Goal: Information Seeking & Learning: Learn about a topic

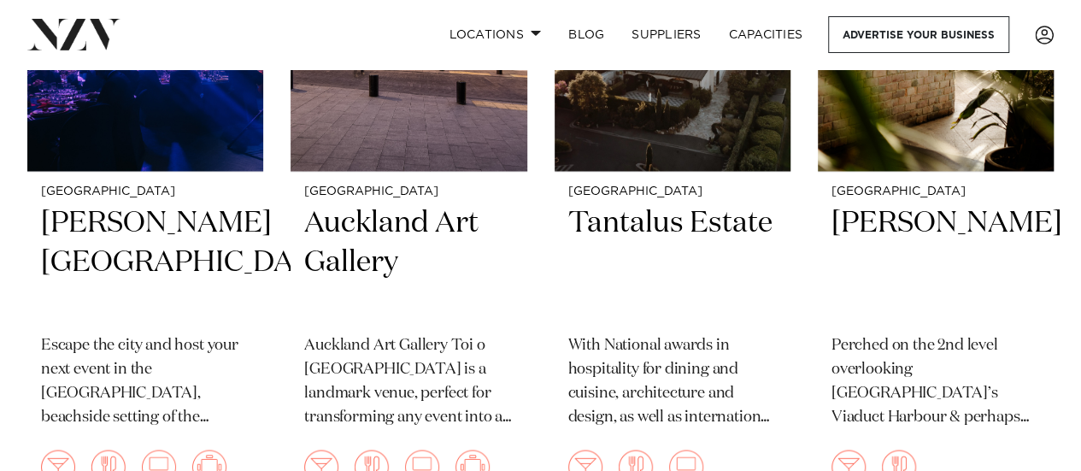
scroll to position [7877, 0]
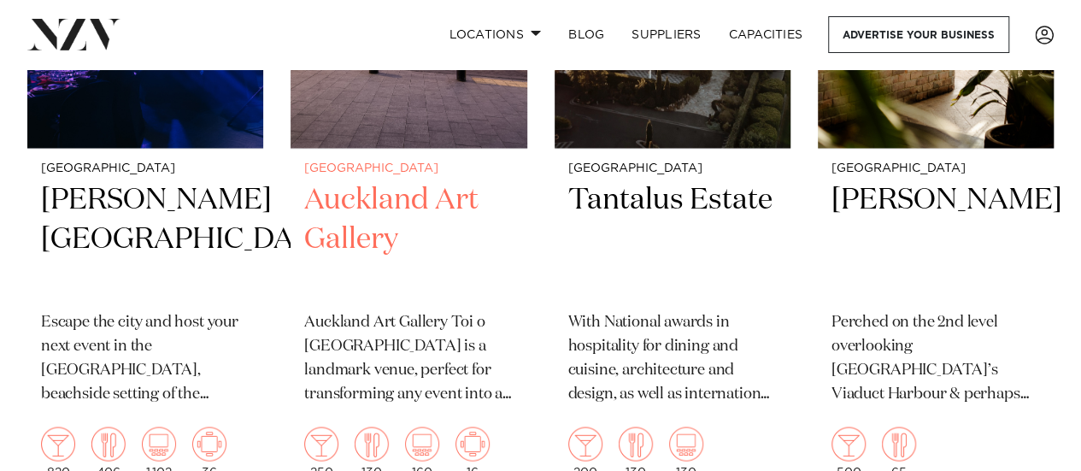
click at [384, 149] on div "Auckland Auckland Art Gallery Auckland Art Gallery Toi o Tāmaki is a landmark v…" at bounding box center [408, 320] width 236 height 343
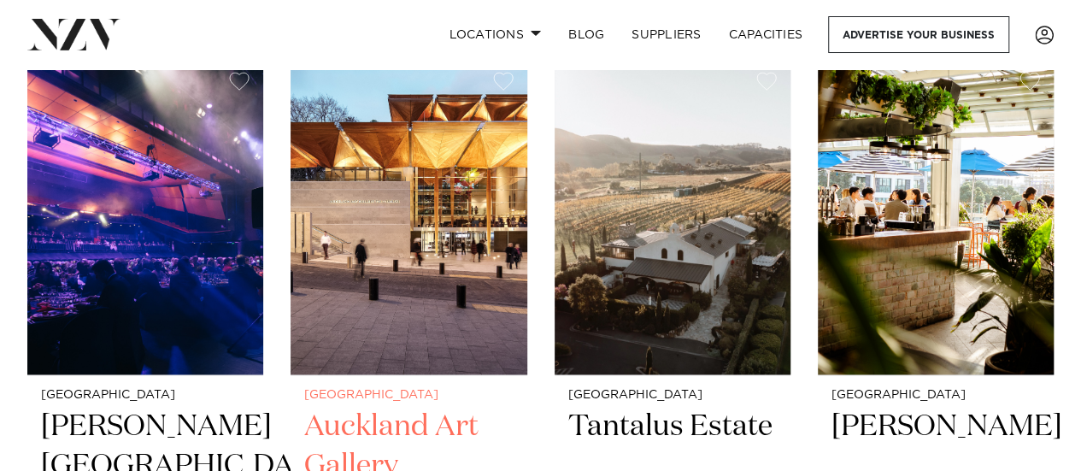
scroll to position [7649, 0]
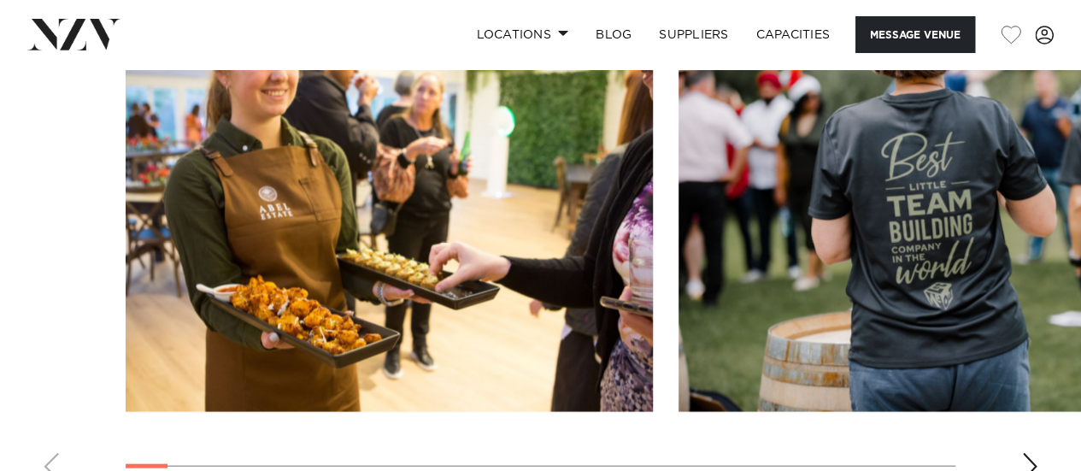
scroll to position [1732, 0]
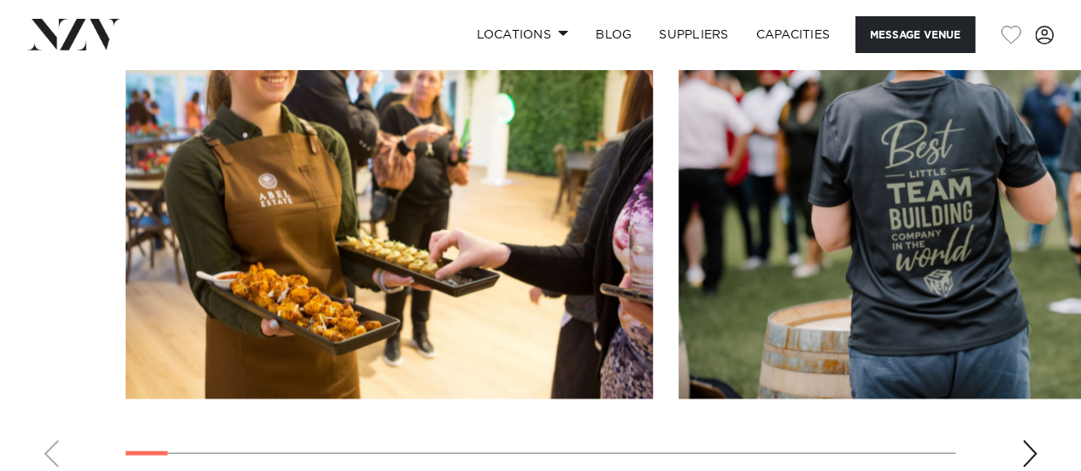
click at [1021, 440] on div "Next slide" at bounding box center [1029, 453] width 17 height 27
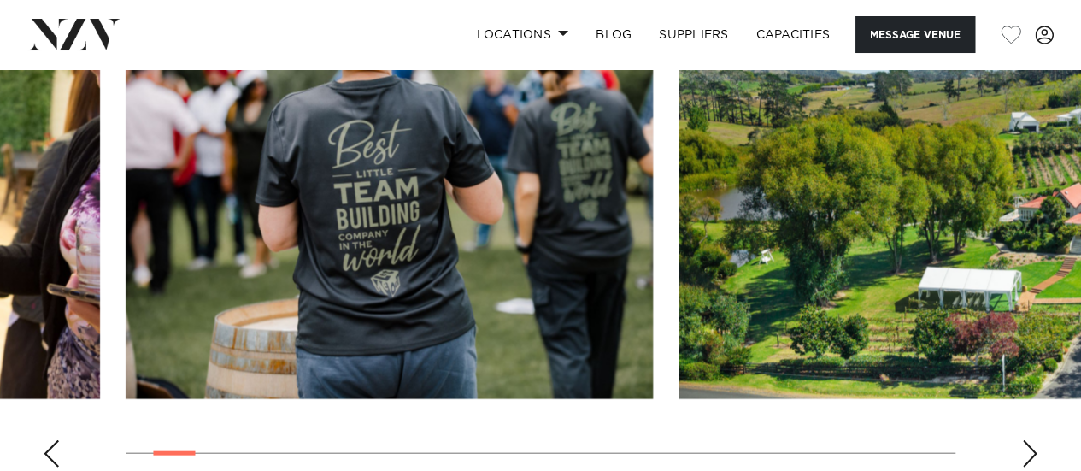
click at [1029, 440] on div "Next slide" at bounding box center [1029, 453] width 17 height 27
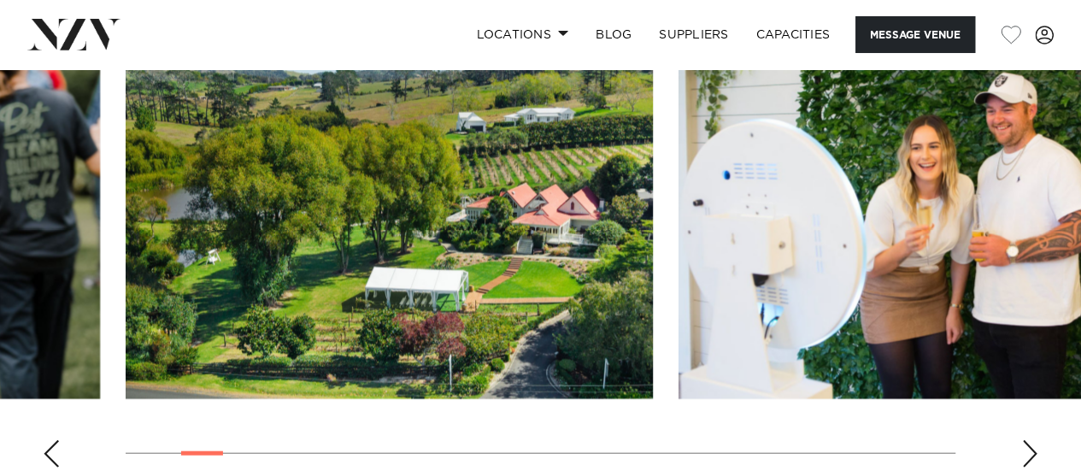
click at [1029, 440] on div "Next slide" at bounding box center [1029, 453] width 17 height 27
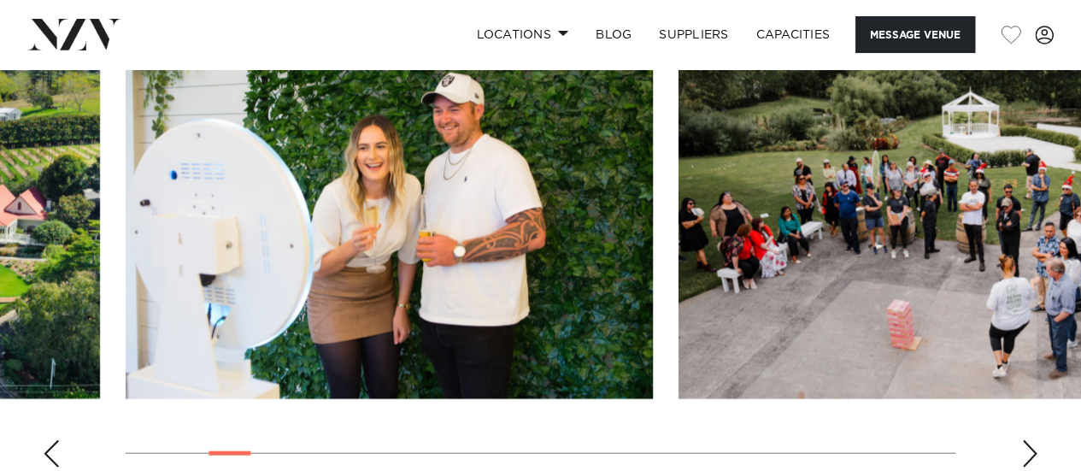
click at [1029, 440] on div "Next slide" at bounding box center [1029, 453] width 17 height 27
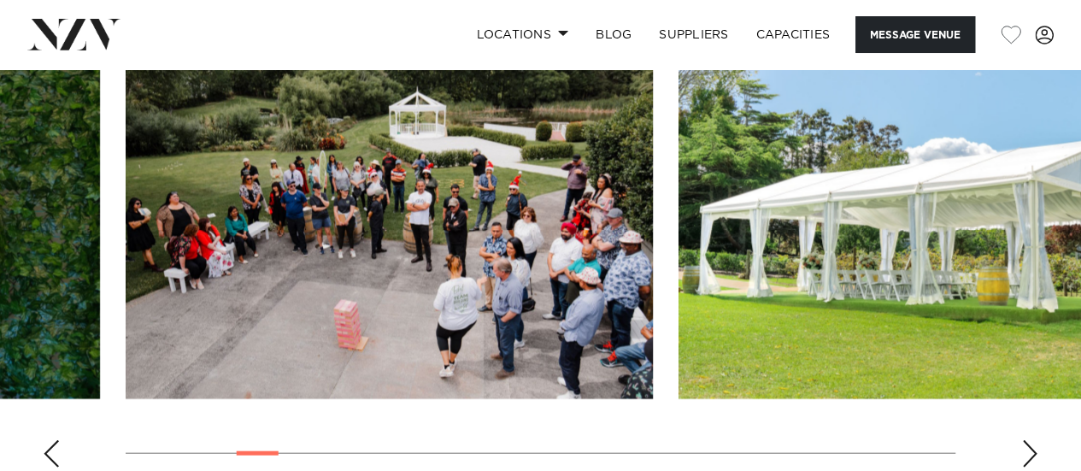
click at [1029, 440] on div "Next slide" at bounding box center [1029, 453] width 17 height 27
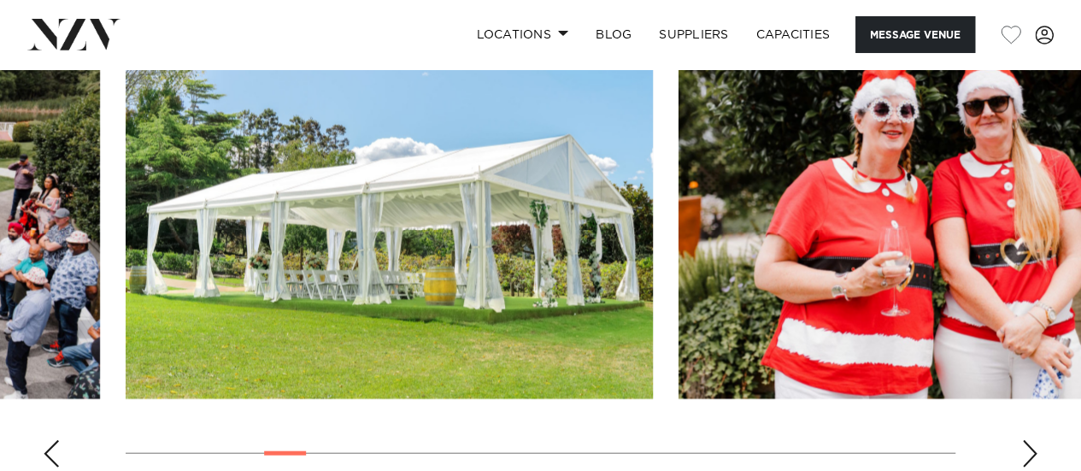
click at [1029, 440] on div "Next slide" at bounding box center [1029, 453] width 17 height 27
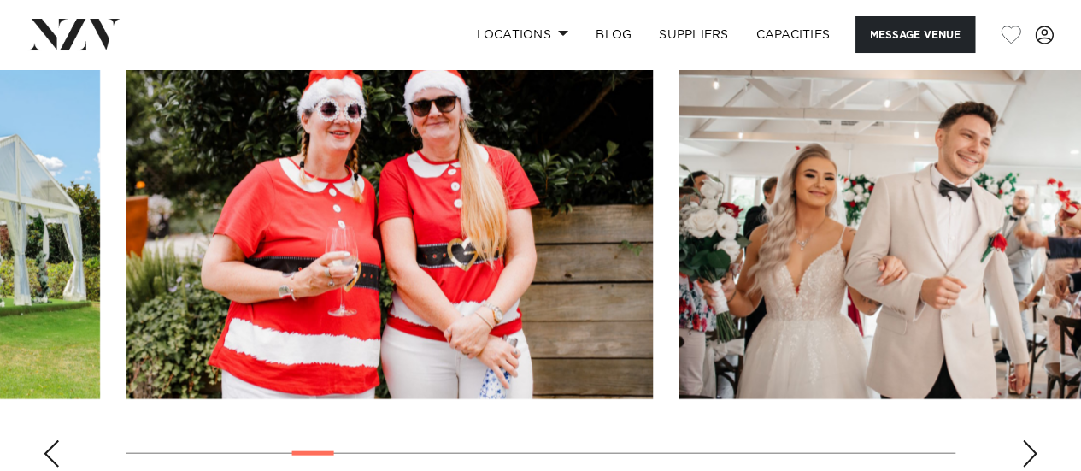
click at [1029, 440] on div "Next slide" at bounding box center [1029, 453] width 17 height 27
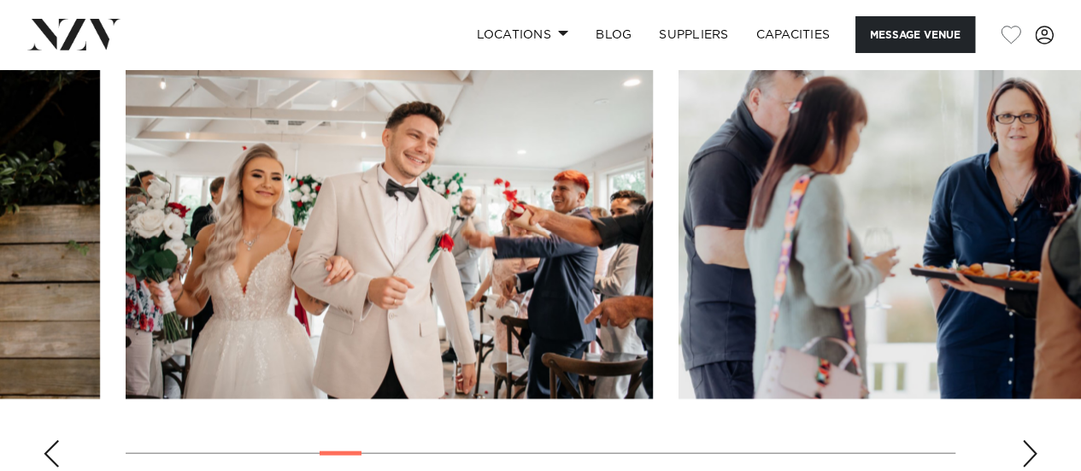
click at [1029, 440] on div "Next slide" at bounding box center [1029, 453] width 17 height 27
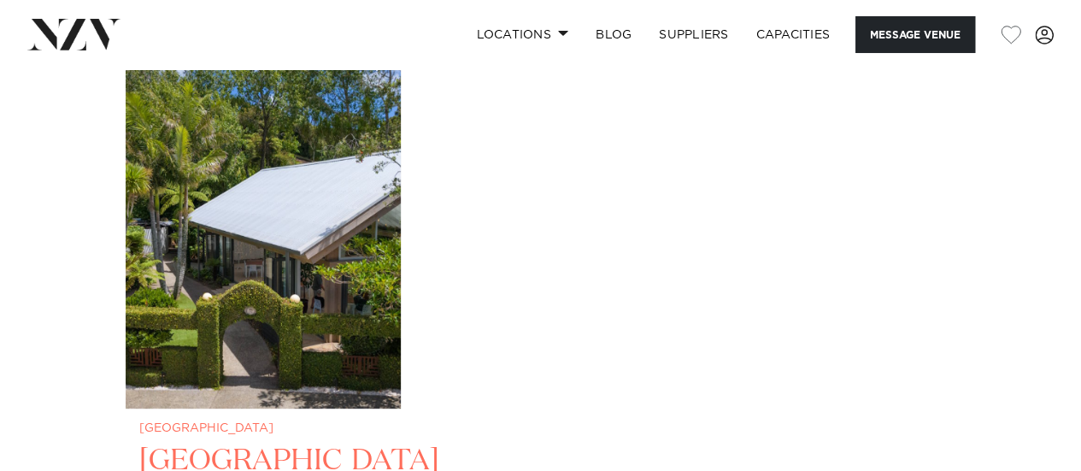
scroll to position [3351, 0]
click at [266, 326] on img "1 / 1" at bounding box center [263, 222] width 275 height 369
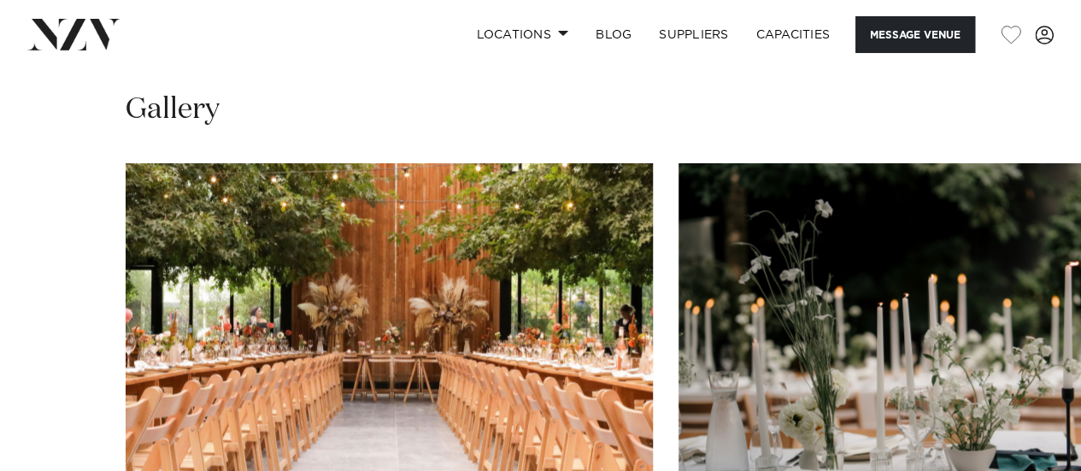
scroll to position [1775, 0]
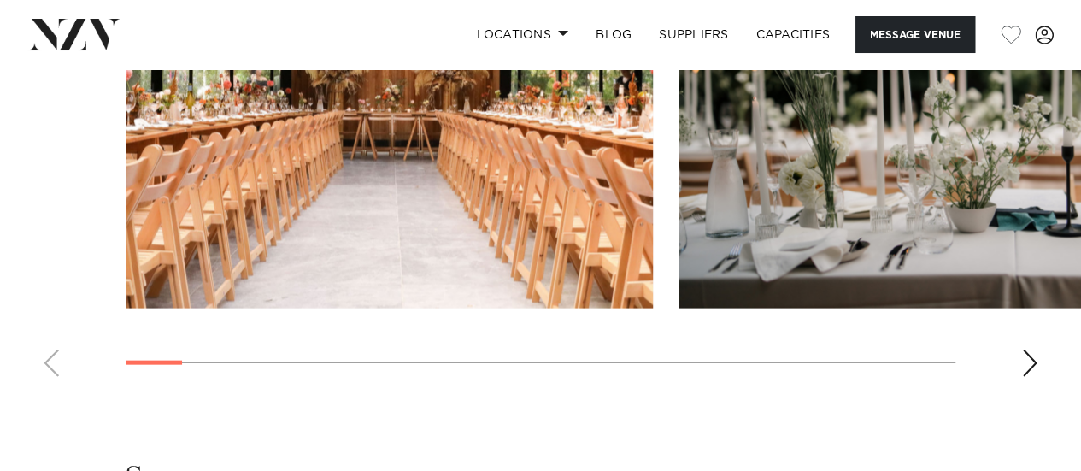
click at [1027, 359] on div "Next slide" at bounding box center [1029, 362] width 17 height 27
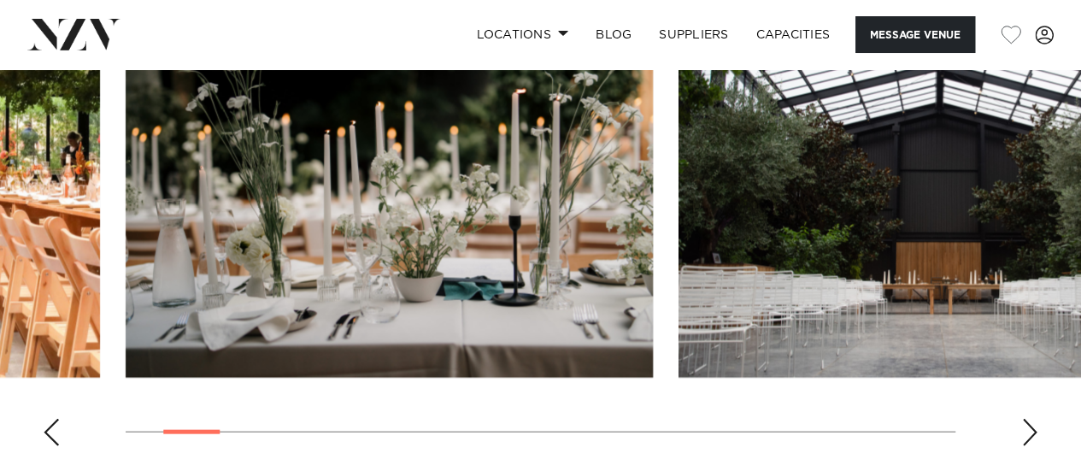
scroll to position [1705, 0]
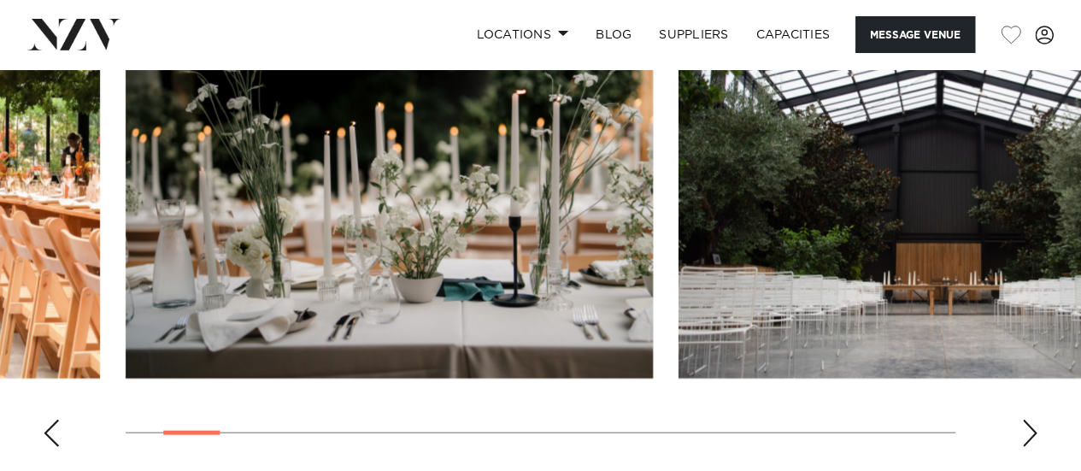
click at [1029, 428] on div "Next slide" at bounding box center [1029, 432] width 17 height 27
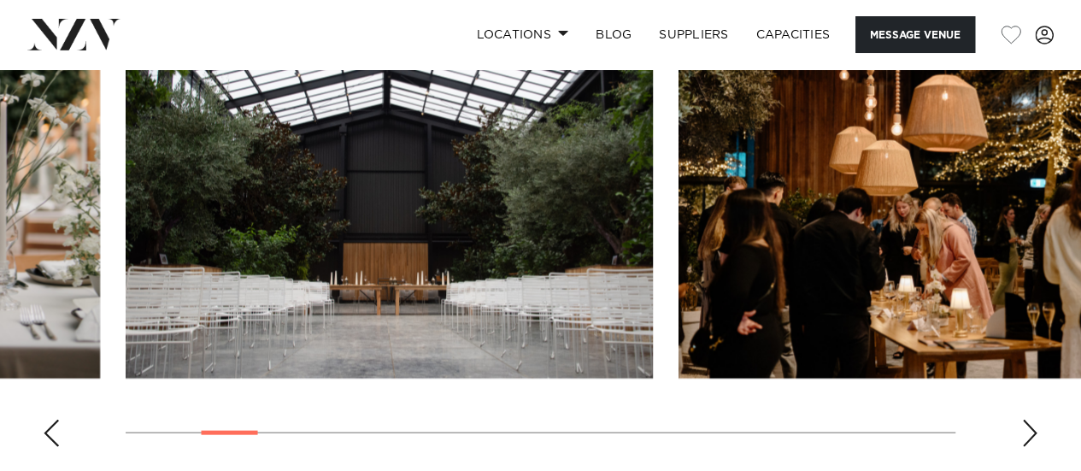
click at [1029, 428] on div "Next slide" at bounding box center [1029, 432] width 17 height 27
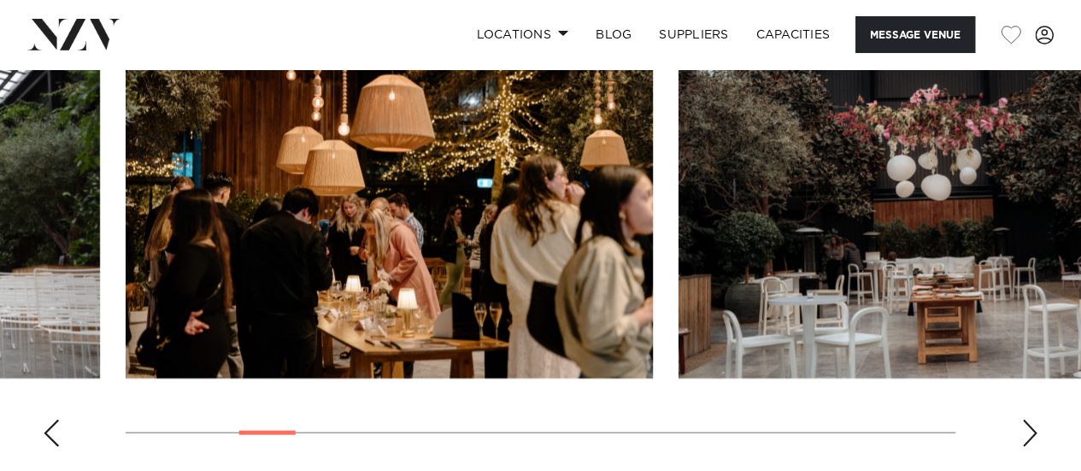
click at [1029, 428] on div "Next slide" at bounding box center [1029, 432] width 17 height 27
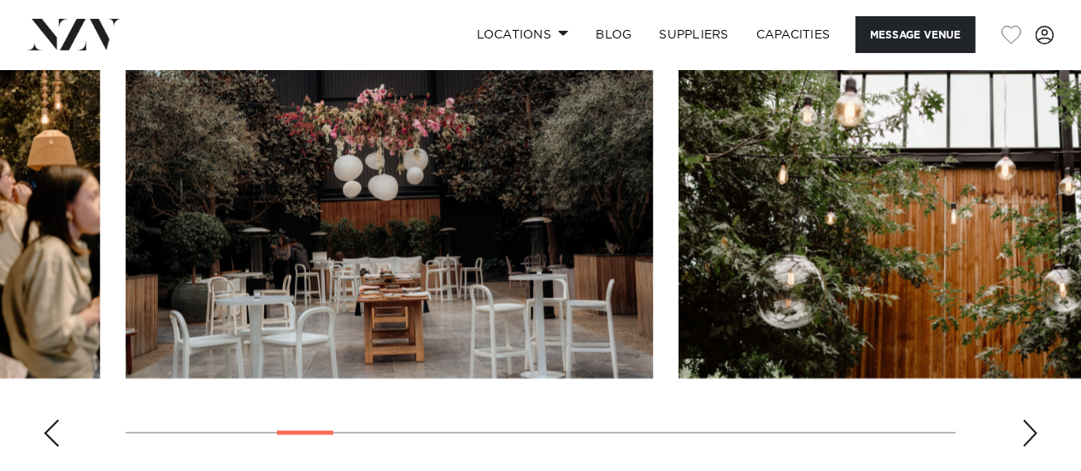
click at [1029, 428] on div "Next slide" at bounding box center [1029, 432] width 17 height 27
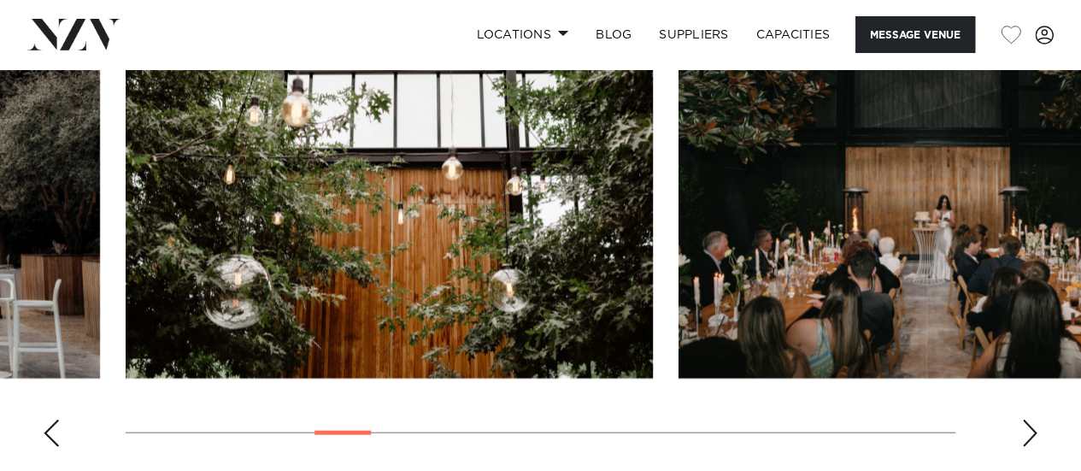
click at [1029, 428] on div "Next slide" at bounding box center [1029, 432] width 17 height 27
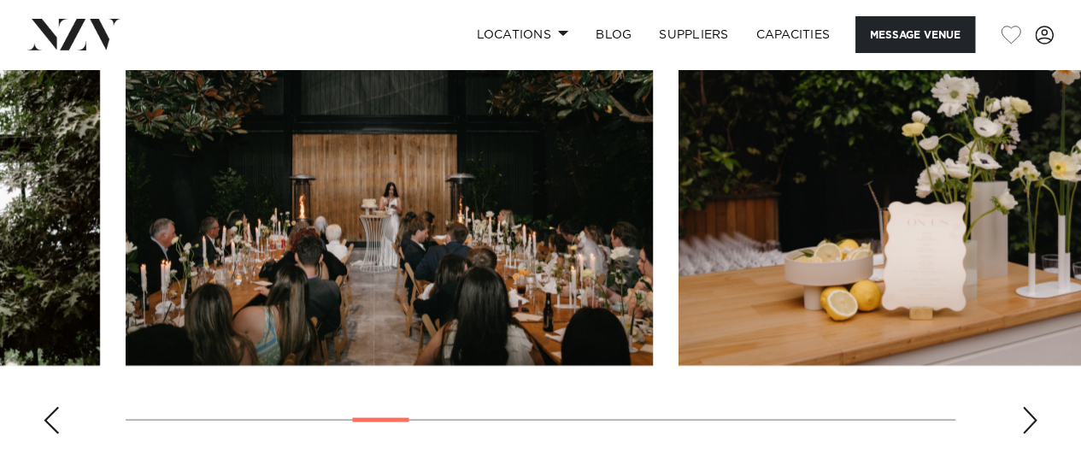
scroll to position [1744, 0]
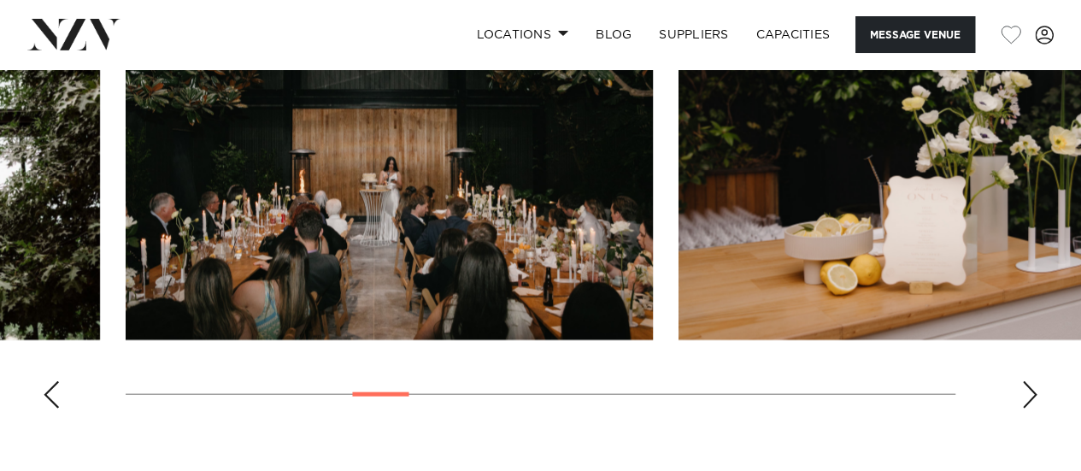
click at [1025, 403] on div "Next slide" at bounding box center [1029, 394] width 17 height 27
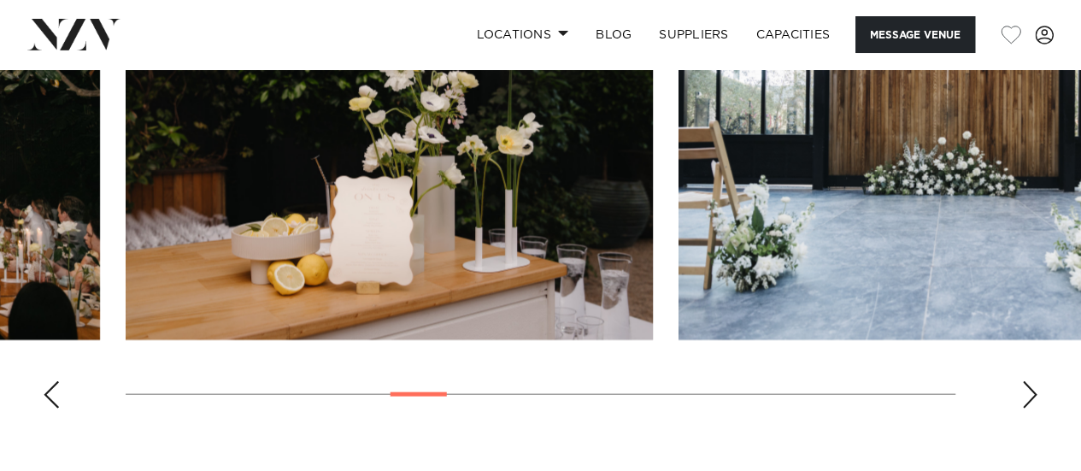
click at [1025, 403] on div "Next slide" at bounding box center [1029, 394] width 17 height 27
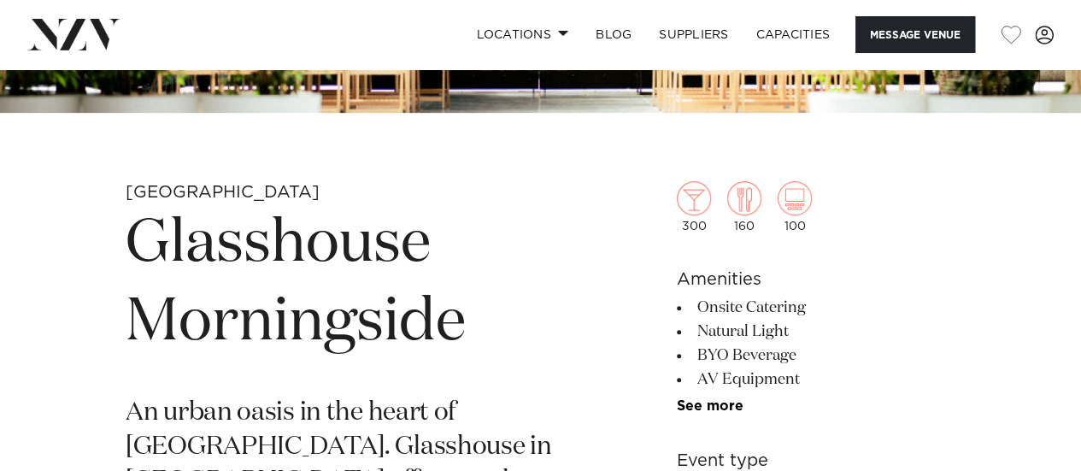
scroll to position [469, 0]
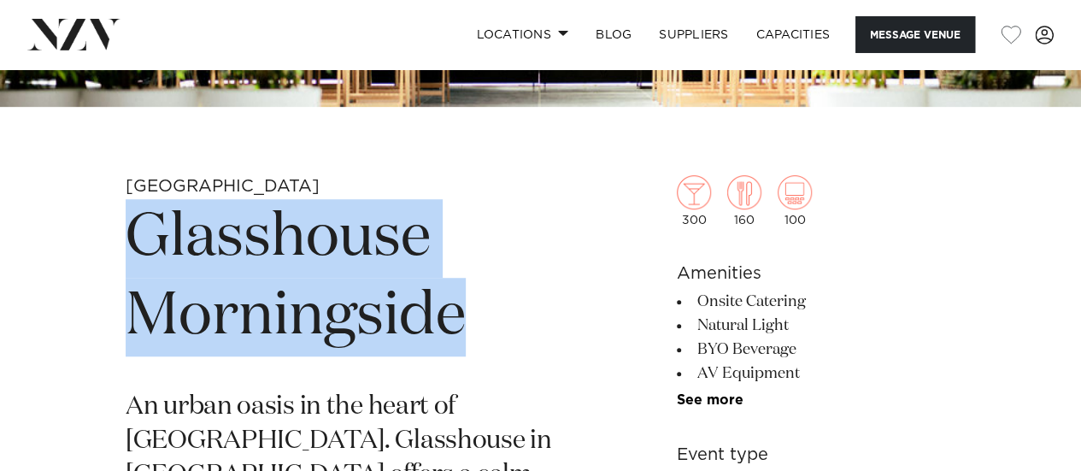
drag, startPoint x: 482, startPoint y: 315, endPoint x: 105, endPoint y: 213, distance: 390.5
copy h1 "Glasshouse Morningside"
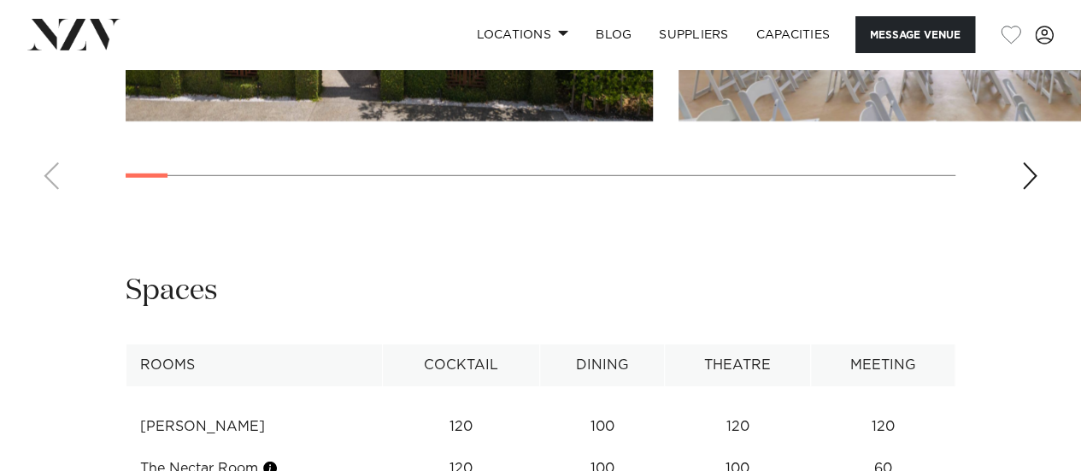
scroll to position [2365, 0]
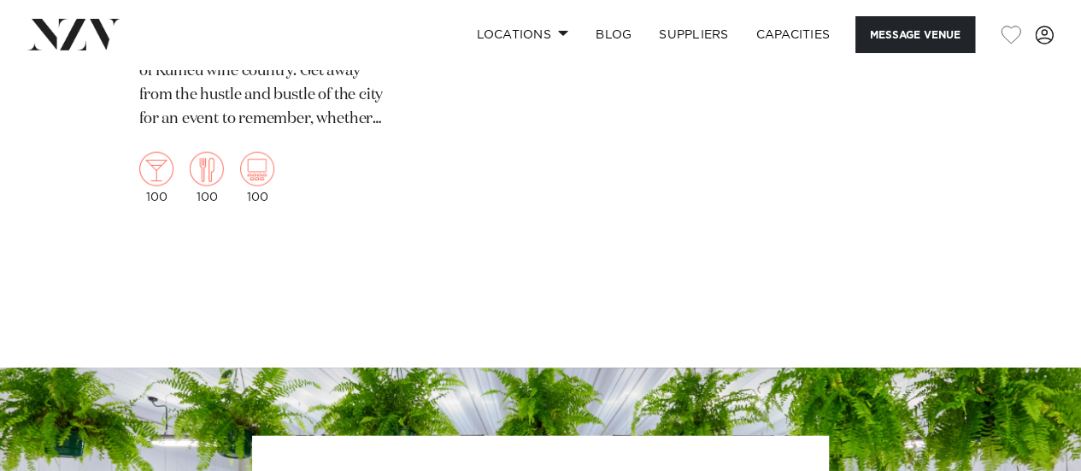
scroll to position [5091, 0]
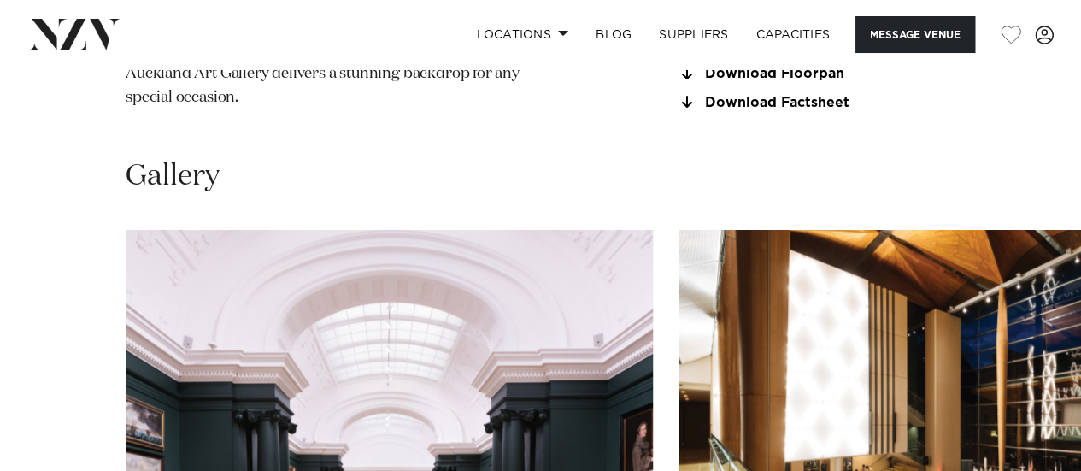
scroll to position [1687, 0]
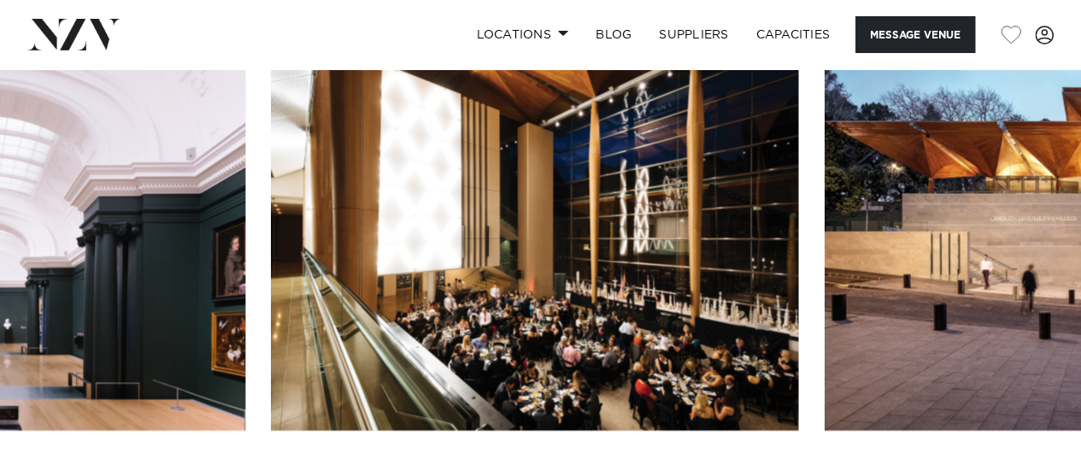
click at [428, 384] on img "2 / 9" at bounding box center [534, 237] width 527 height 387
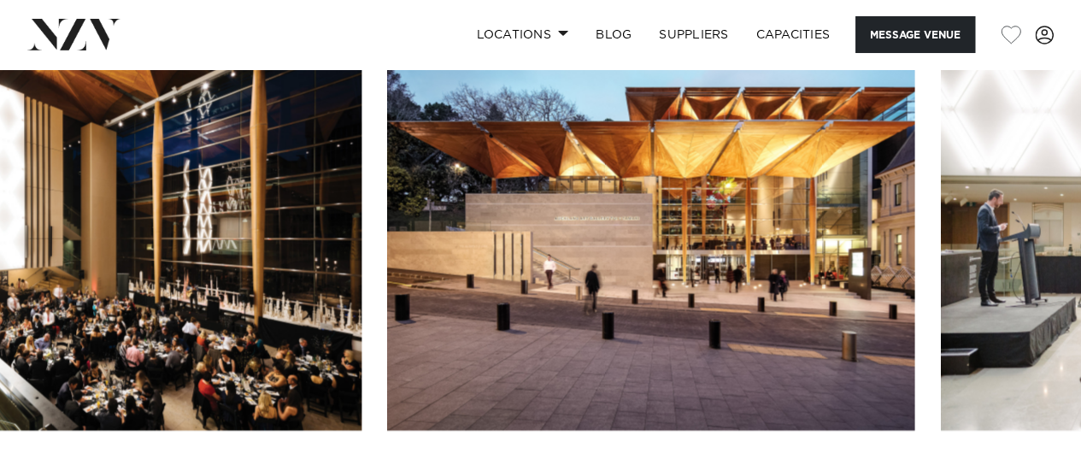
click at [510, 343] on img "3 / 9" at bounding box center [650, 237] width 527 height 387
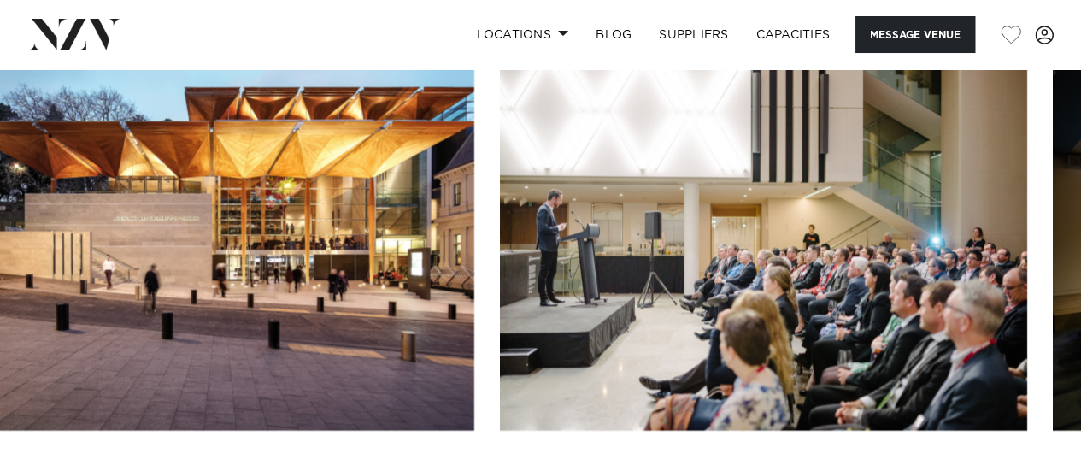
click at [513, 338] on img "4 / 9" at bounding box center [763, 237] width 527 height 387
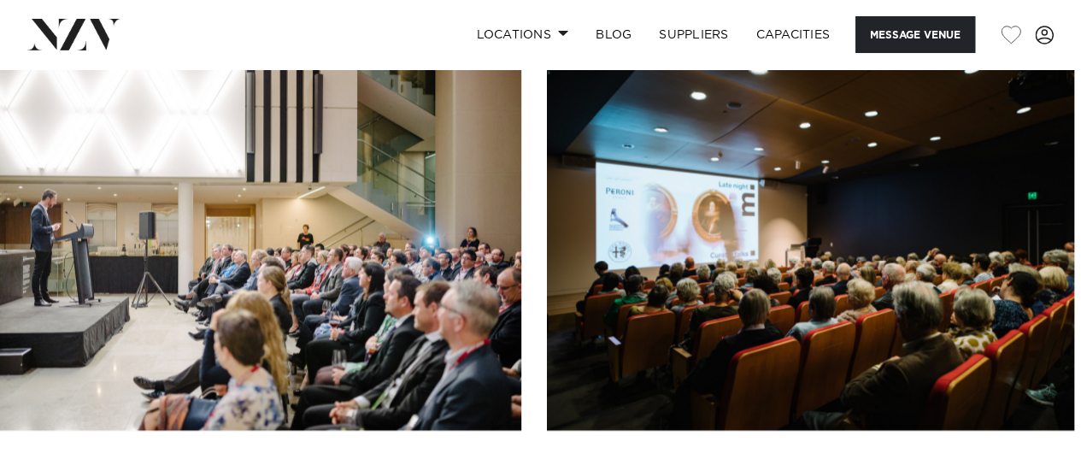
click at [547, 414] on img "5 / 9" at bounding box center [810, 237] width 527 height 387
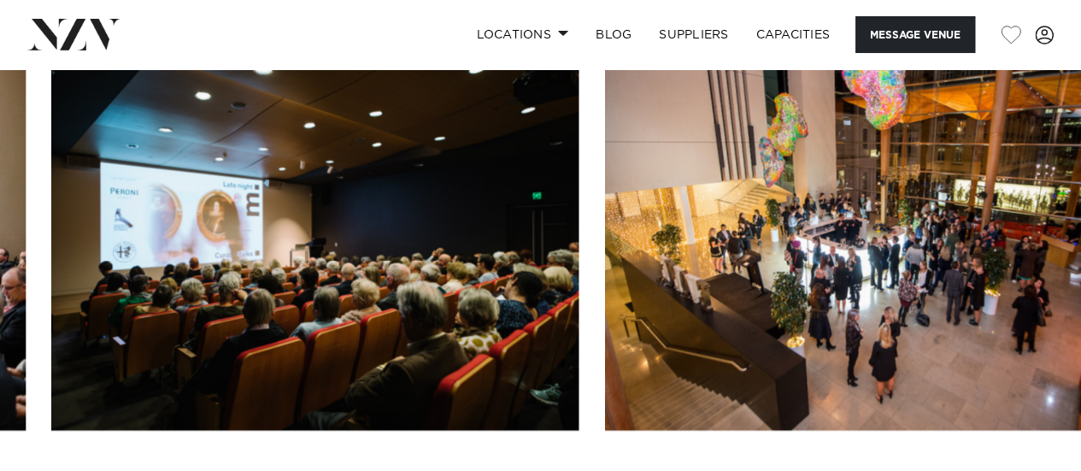
click at [604, 333] on img "6 / 9" at bounding box center [867, 237] width 527 height 387
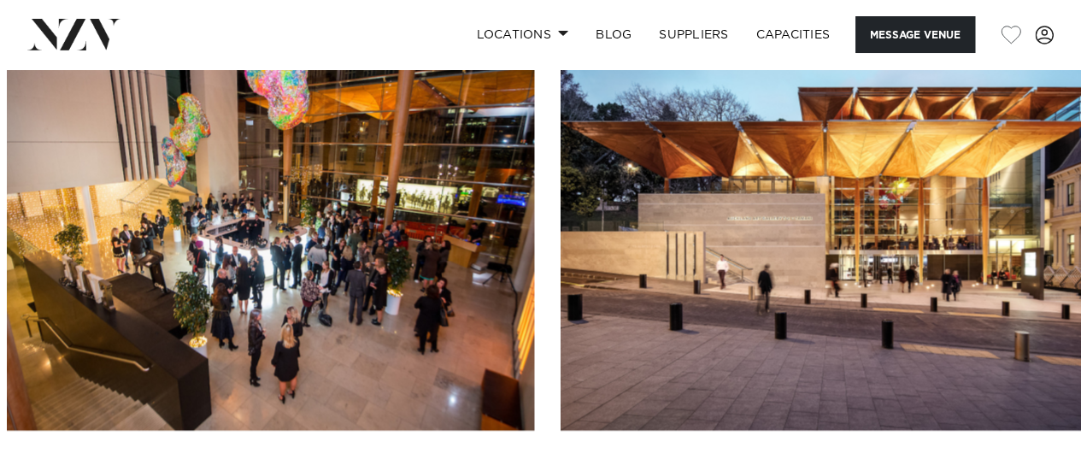
click at [560, 327] on img "7 / 9" at bounding box center [823, 237] width 527 height 387
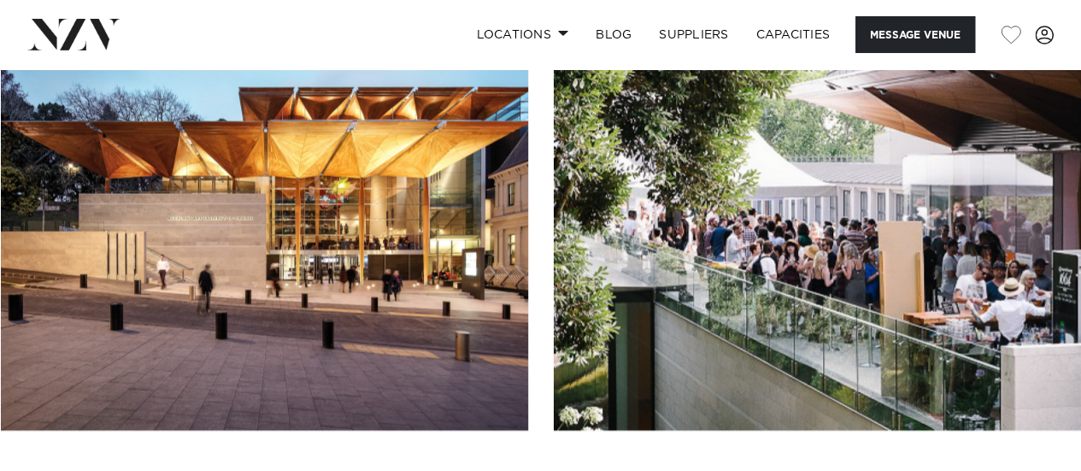
click at [268, 355] on swiper-container at bounding box center [540, 278] width 1081 height 469
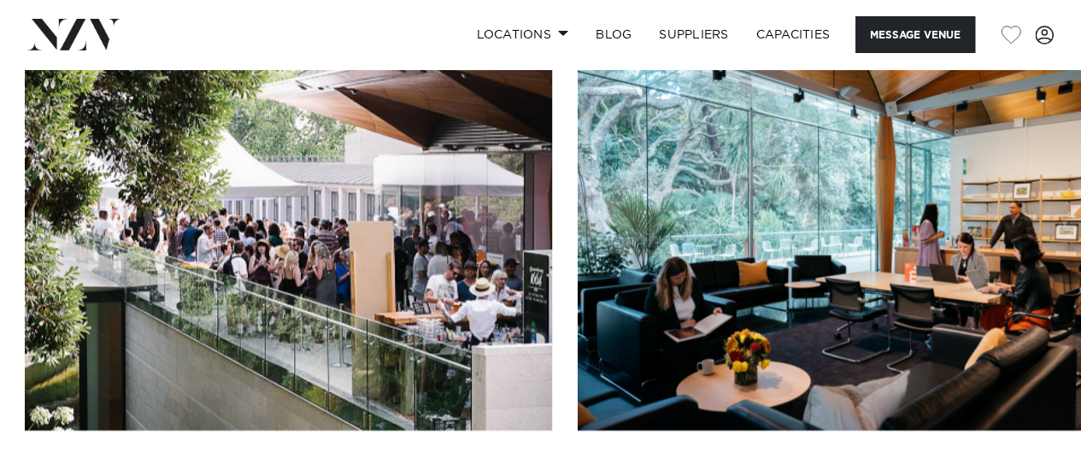
click at [0, 0] on slot at bounding box center [0, 0] width 0 height 0
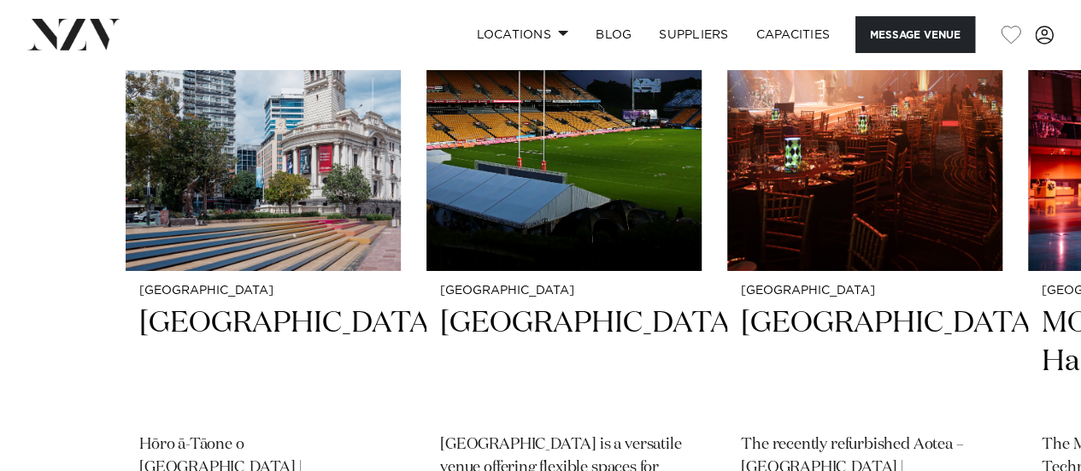
scroll to position [2866, 0]
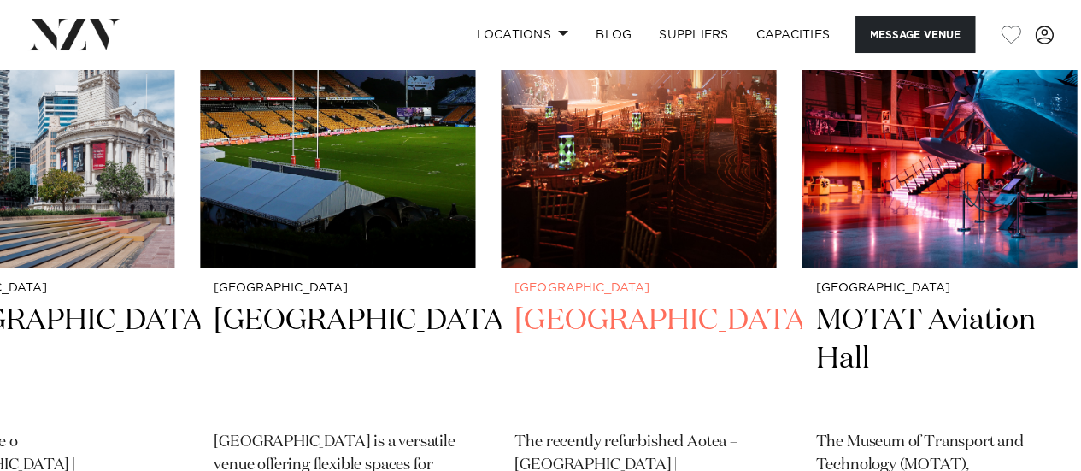
click at [501, 293] on link "Auckland Aotea Centre The recently refurbished Aotea – Te Pokapū | Aotea Centre…" at bounding box center [638, 255] width 275 height 712
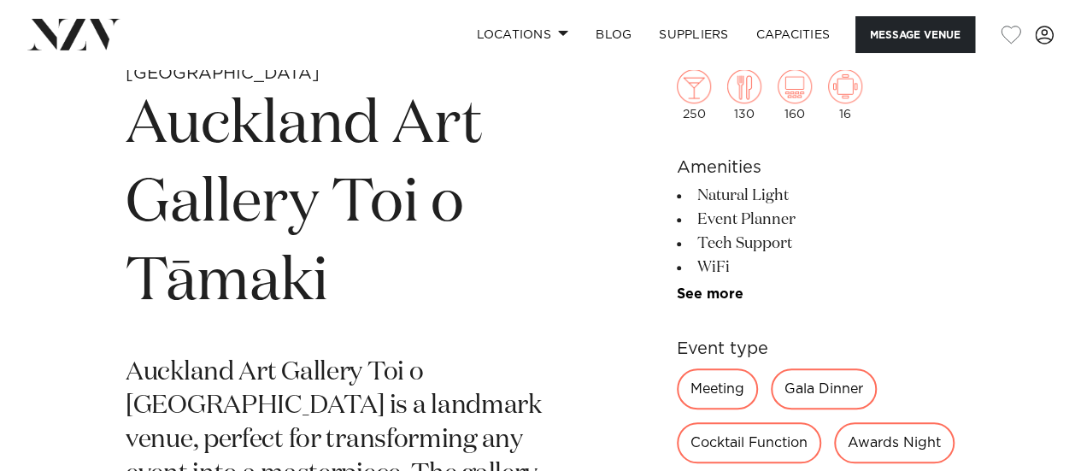
scroll to position [587, 0]
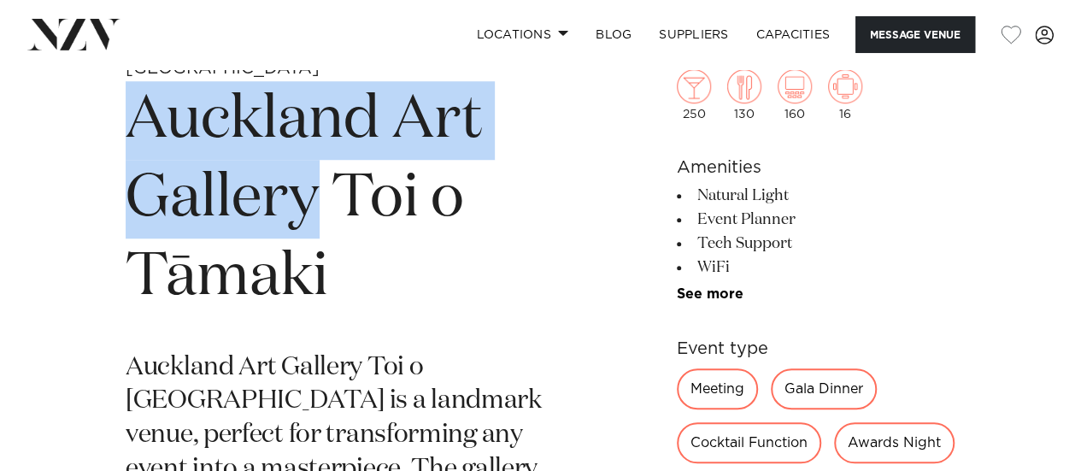
drag, startPoint x: 135, startPoint y: 108, endPoint x: 325, endPoint y: 185, distance: 204.7
click at [325, 185] on h1 "Auckland Art Gallery Toi o Tāmaki" at bounding box center [341, 199] width 430 height 236
copy h1 "Auckland Art Gallery"
